Goal: Check status: Check status

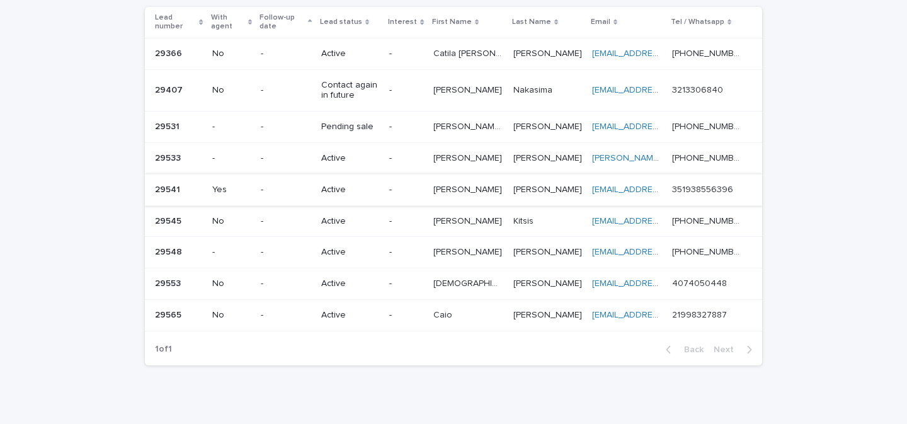
scroll to position [144, 0]
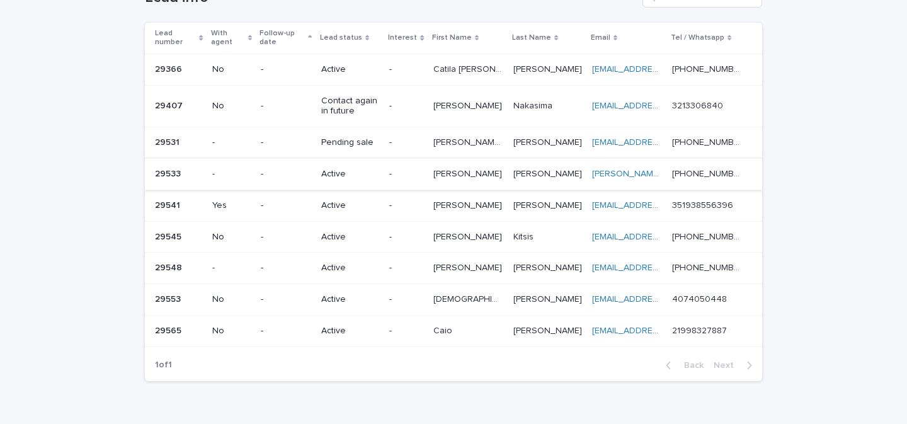
scroll to position [144, 0]
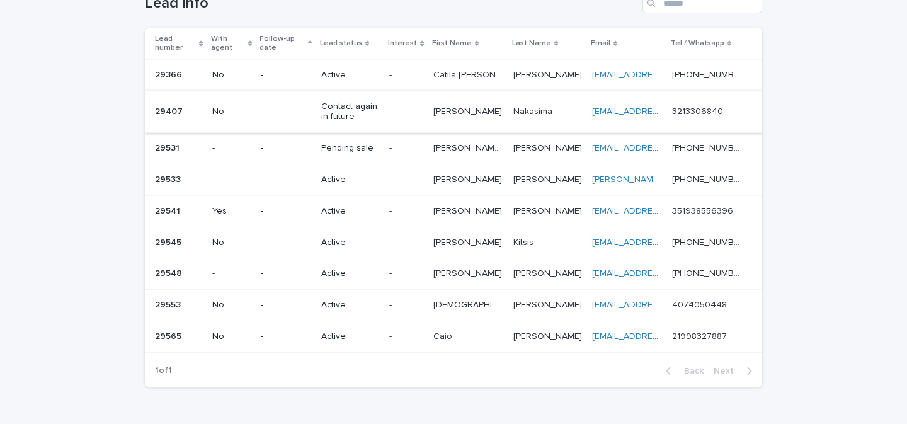
scroll to position [71, 0]
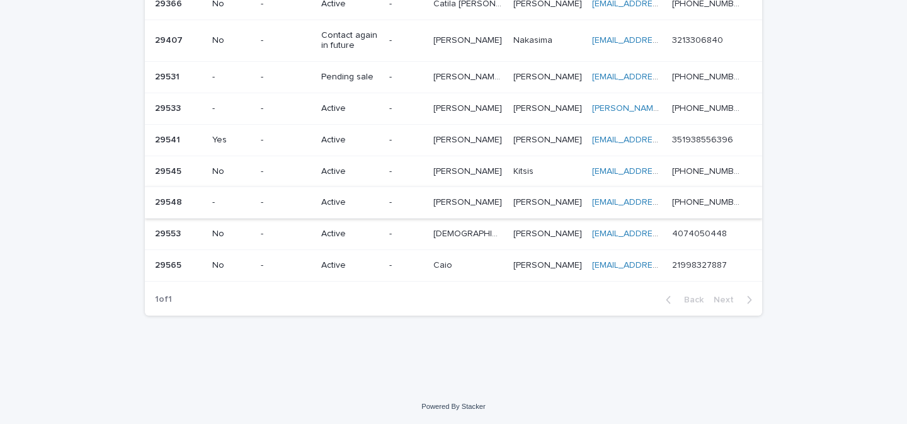
scroll to position [144, 0]
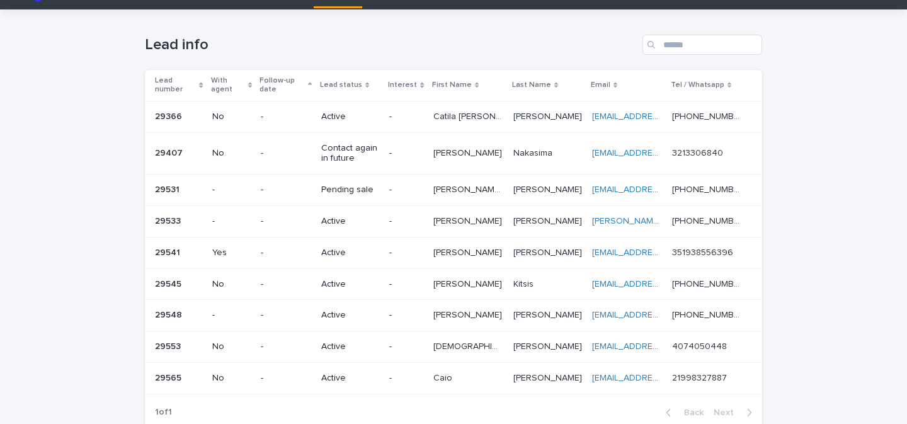
scroll to position [27, 0]
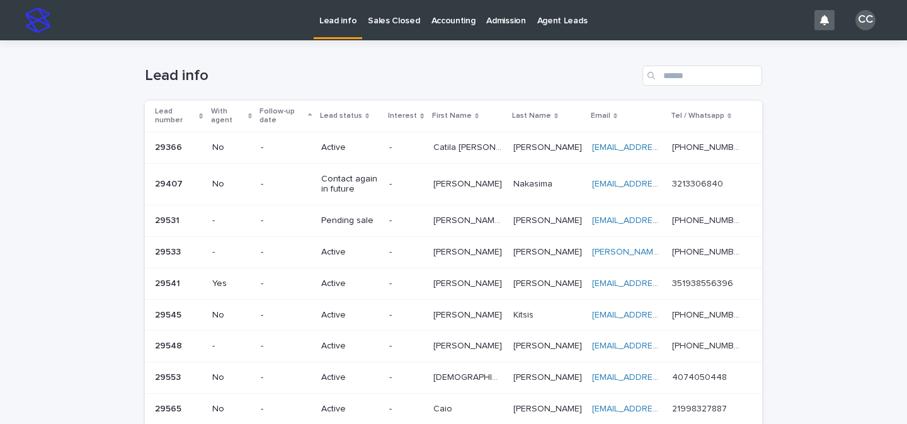
click at [819, 94] on div "Loading... Saving… Loading... Saving… Lead info Lead number With agent Follow-u…" at bounding box center [453, 286] width 907 height 492
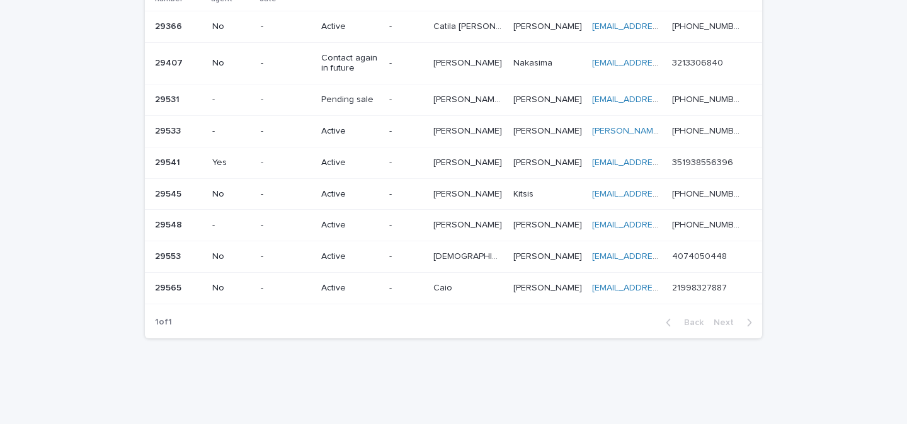
scroll to position [130, 0]
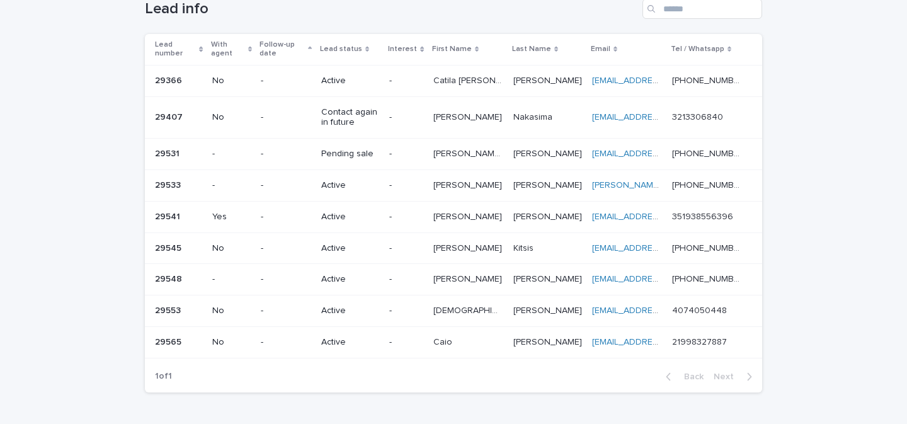
scroll to position [144, 0]
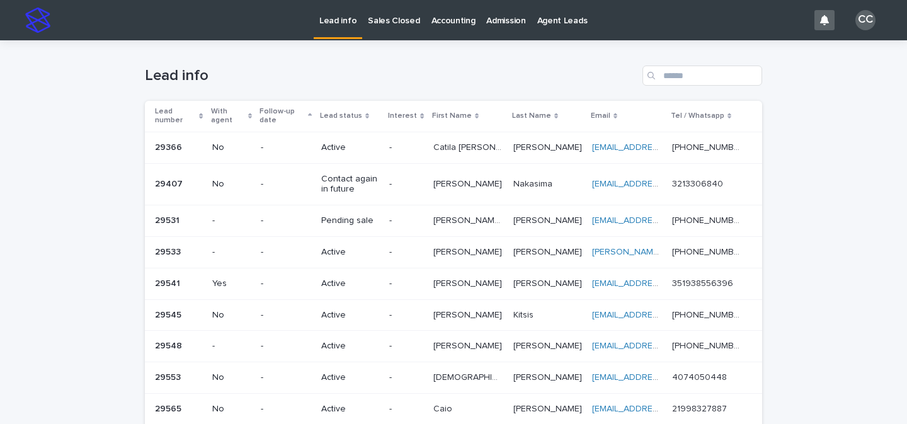
scroll to position [144, 0]
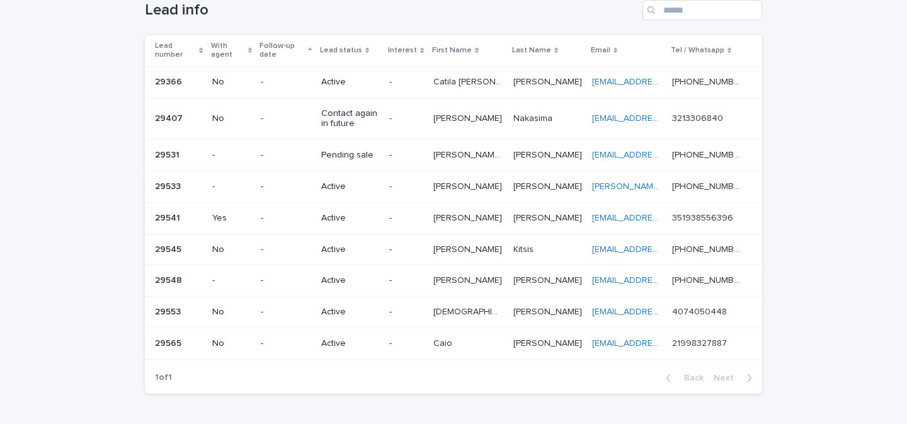
scroll to position [144, 0]
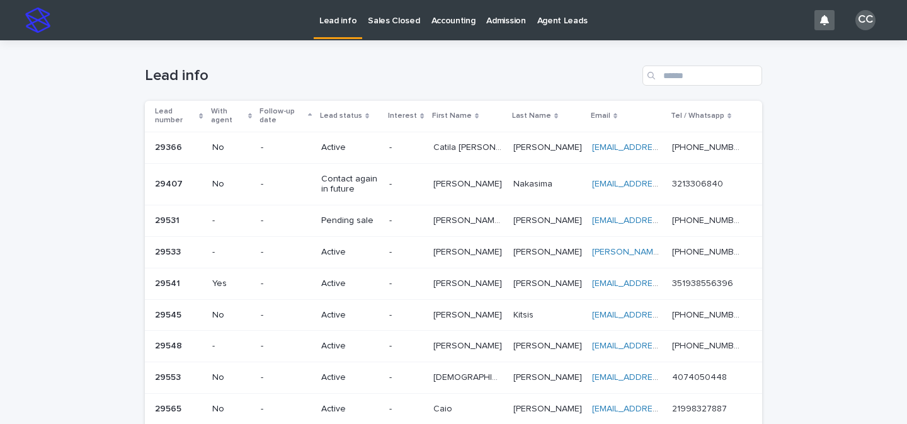
scroll to position [144, 0]
click at [13, 175] on div "Loading... Saving… Loading... Saving… Lead info Lead number With agent Follow-u…" at bounding box center [453, 286] width 907 height 492
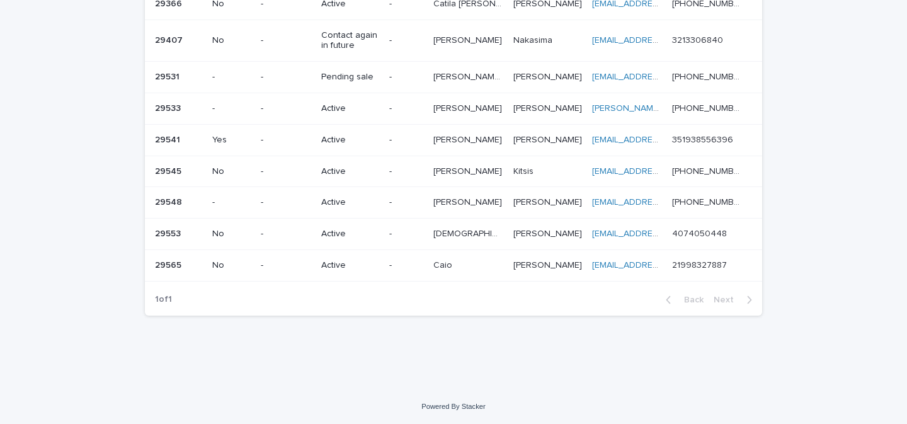
scroll to position [144, 0]
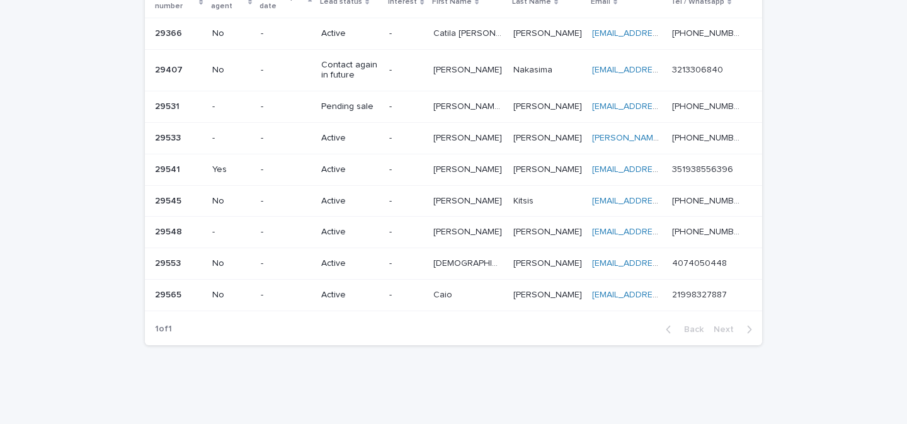
scroll to position [144, 0]
